Goal: Find specific fact: Find specific fact

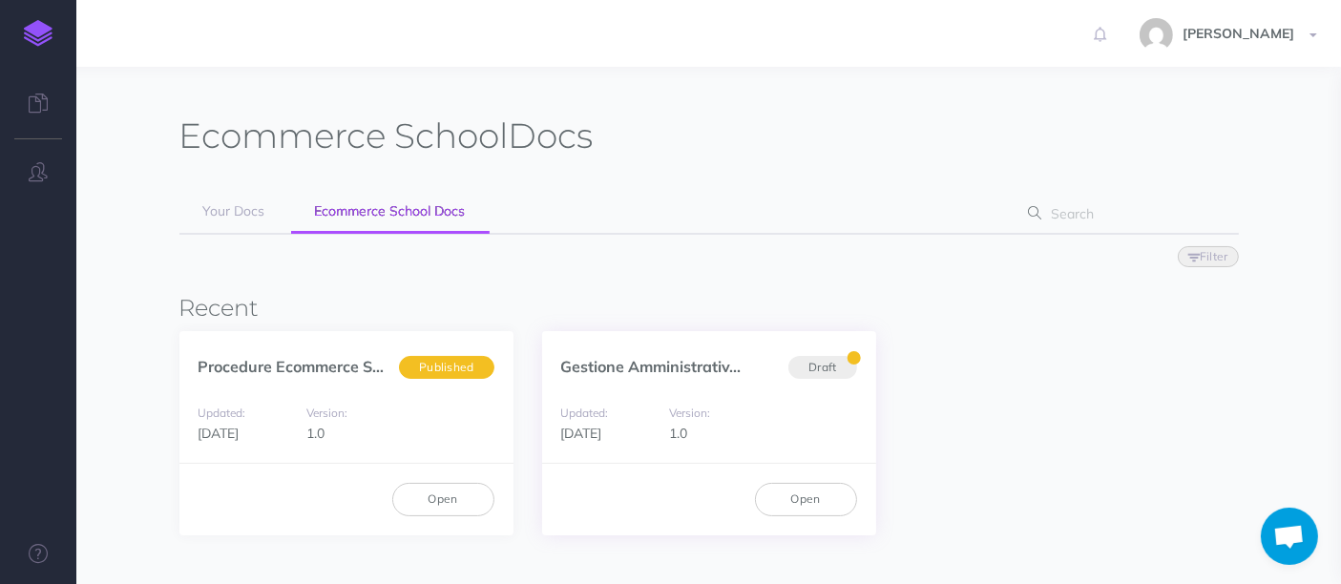
click at [809, 478] on div "Open" at bounding box center [709, 499] width 334 height 72
click at [807, 499] on link "Open" at bounding box center [806, 499] width 102 height 32
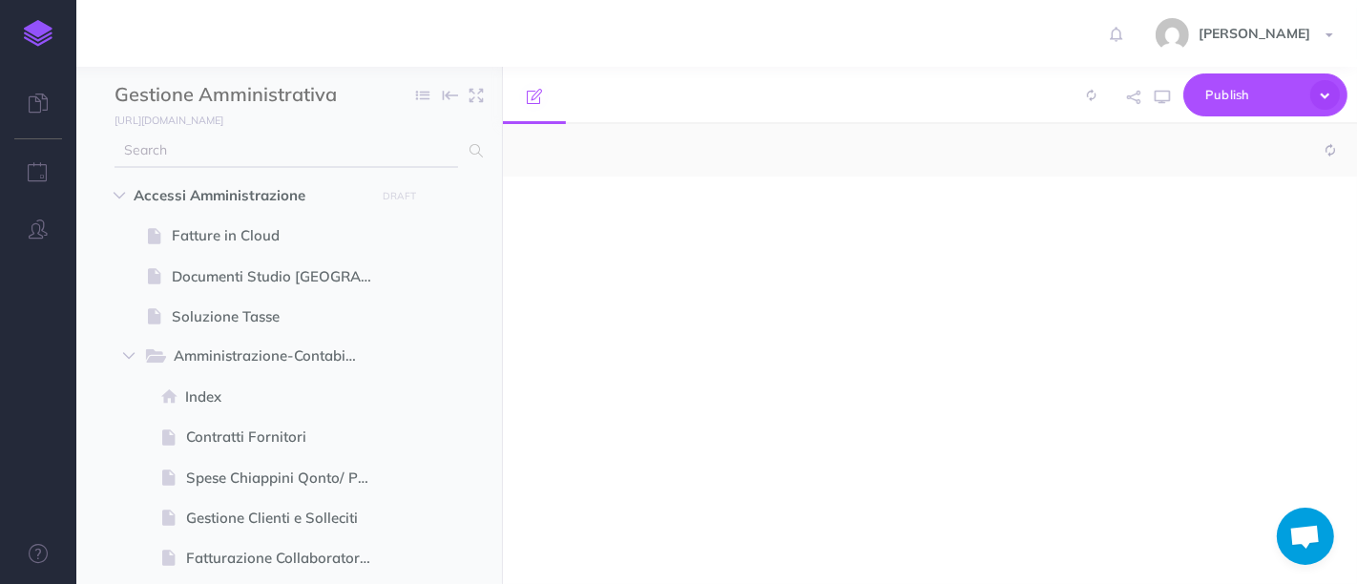
click at [281, 135] on input "text" at bounding box center [287, 151] width 344 height 34
type input "nexi"
select select "null"
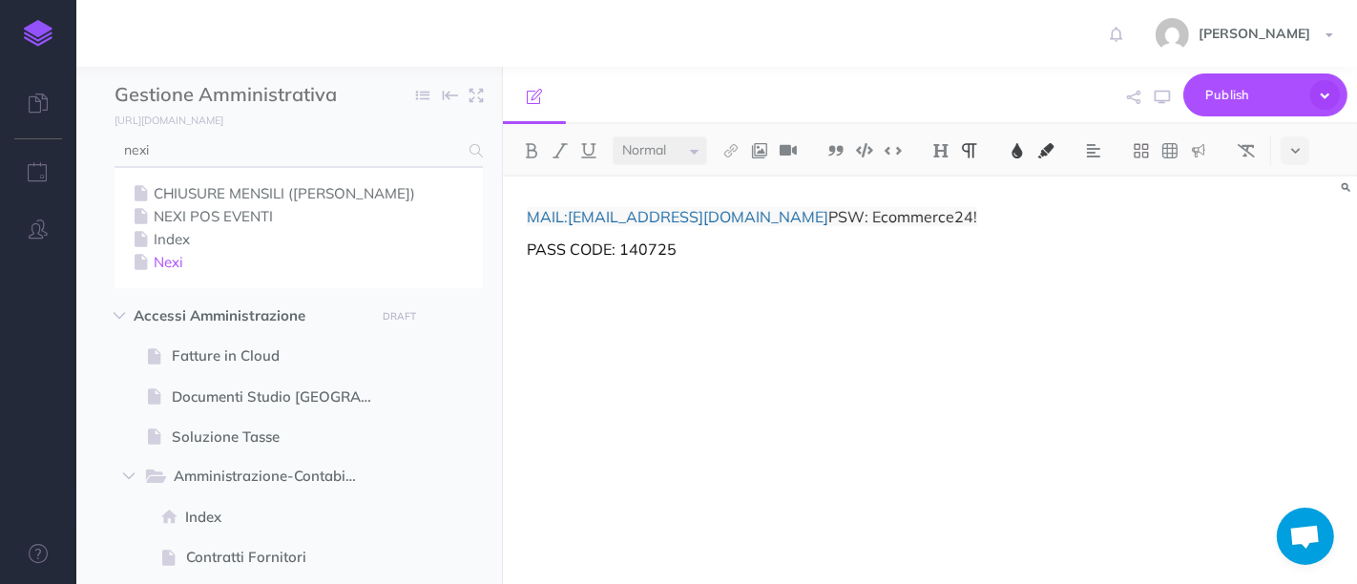
type input "nexi"
click at [196, 273] on link "Nexi" at bounding box center [299, 262] width 340 height 23
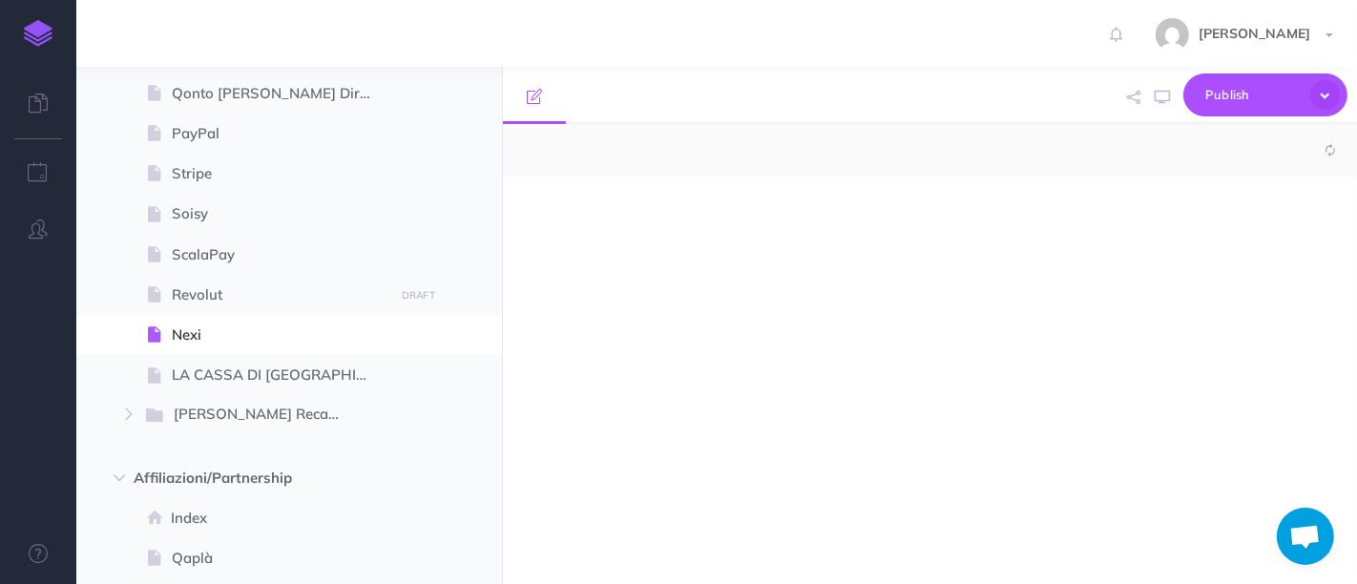
select select "null"
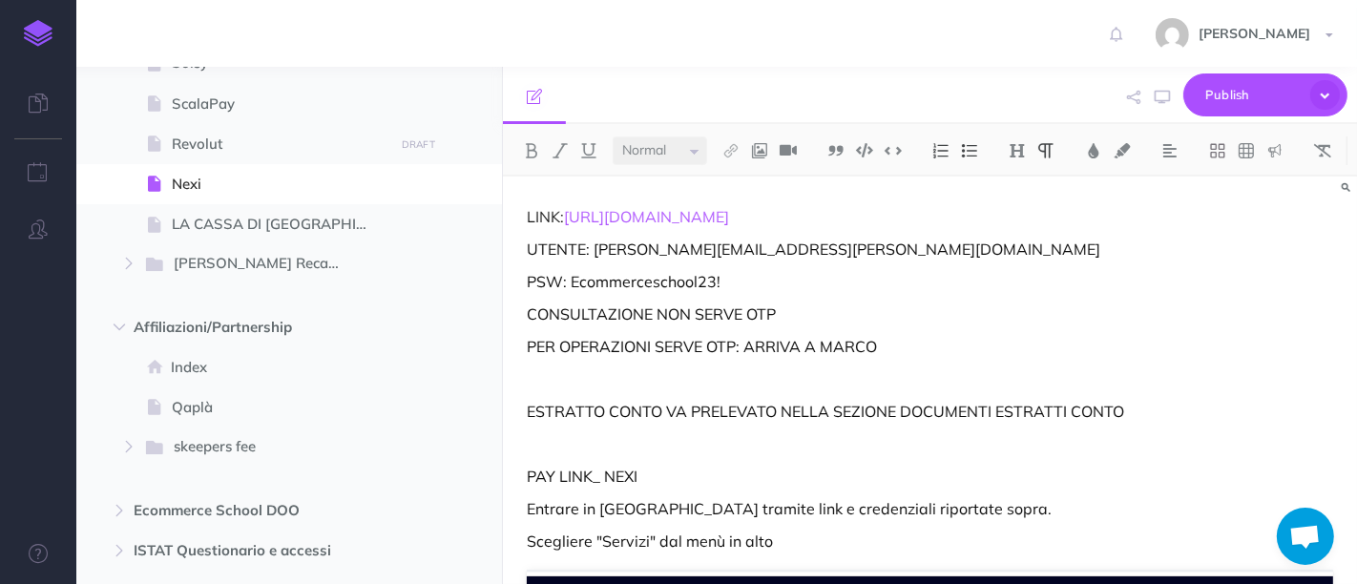
scroll to position [1718, 0]
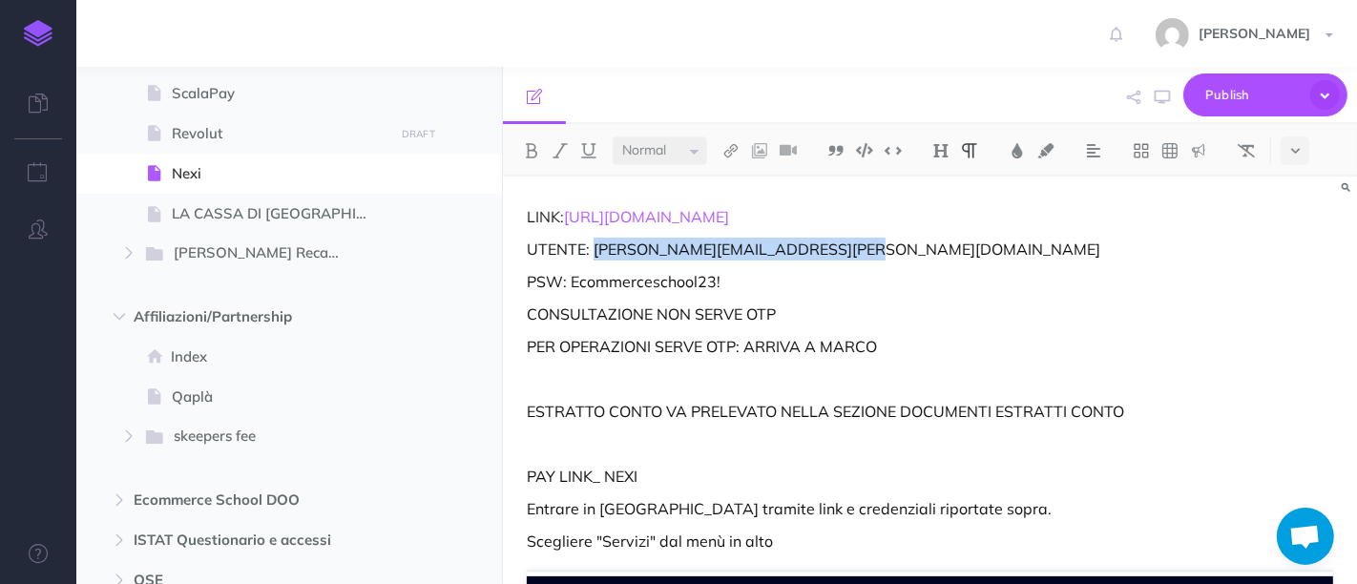
drag, startPoint x: 595, startPoint y: 250, endPoint x: 848, endPoint y: 250, distance: 253.9
click at [848, 250] on p "UTENTE: [PERSON_NAME][EMAIL_ADDRESS][PERSON_NAME][DOMAIN_NAME]" at bounding box center [930, 249] width 806 height 23
copy p "[PERSON_NAME][EMAIL_ADDRESS][PERSON_NAME][DOMAIN_NAME]"
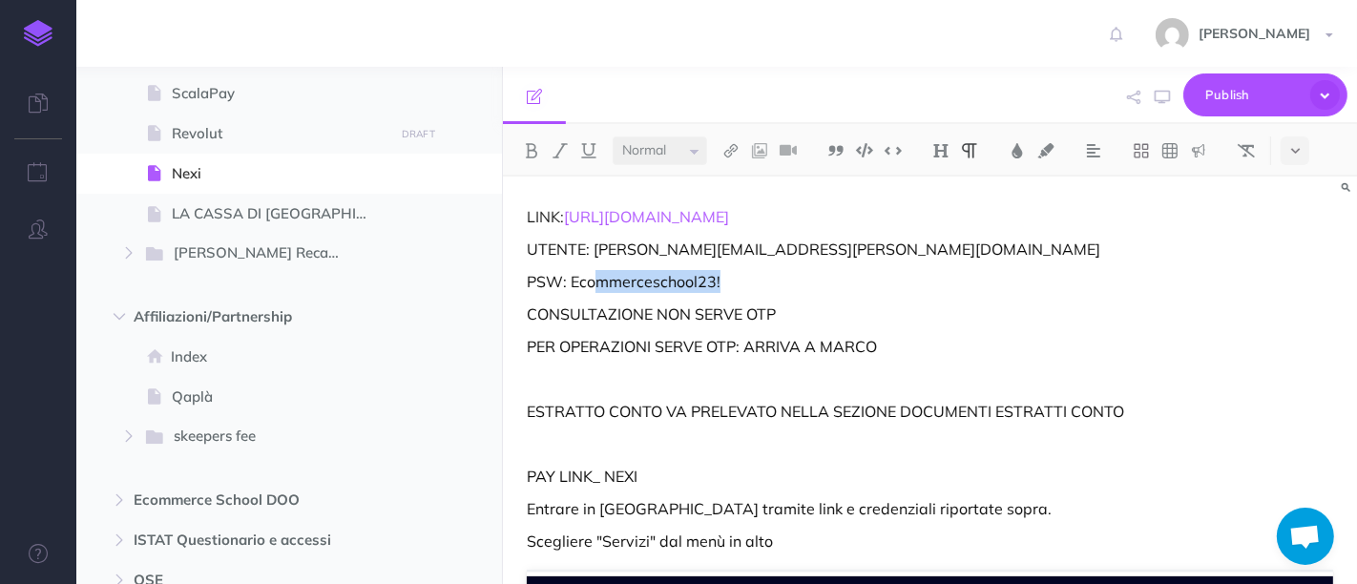
drag, startPoint x: 736, startPoint y: 286, endPoint x: 595, endPoint y: 278, distance: 141.5
click at [596, 278] on p "PSW: Ecommerceschool23!" at bounding box center [930, 281] width 806 height 23
click at [1291, 155] on icon at bounding box center [1295, 150] width 9 height 13
click at [1298, 239] on img at bounding box center [1294, 241] width 17 height 15
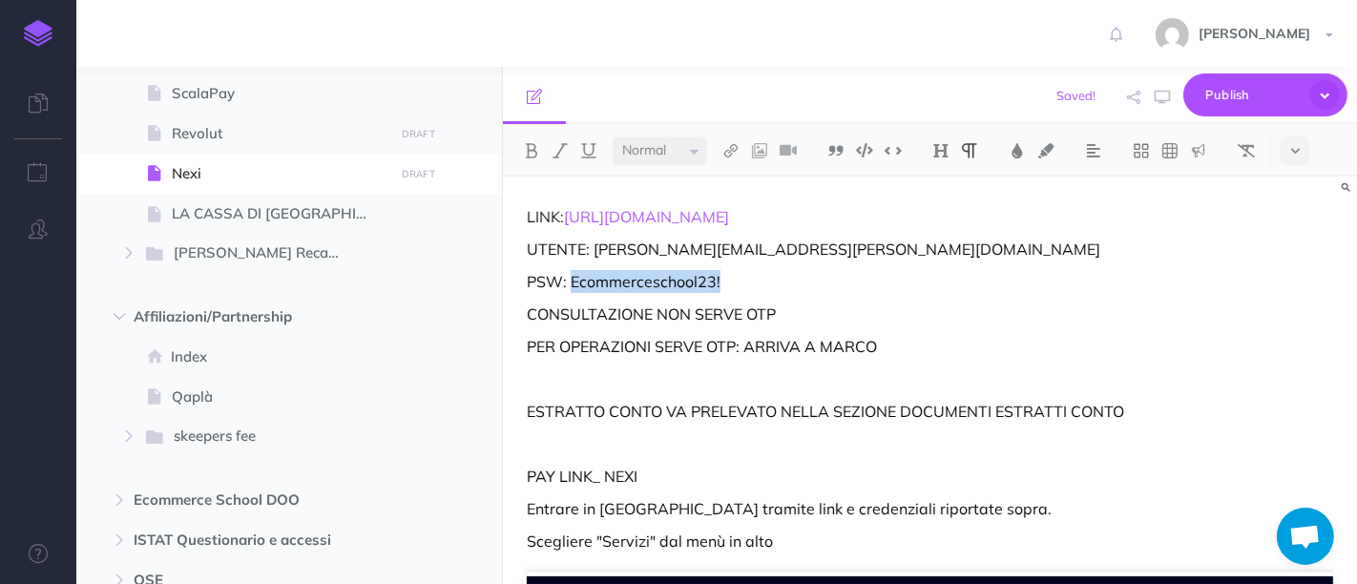
drag, startPoint x: 570, startPoint y: 277, endPoint x: 728, endPoint y: 272, distance: 158.5
click at [728, 272] on p "PSW: Ecommerceschool23!" at bounding box center [930, 281] width 806 height 23
copy p "Ecommerceschool23!"
